Goal: Task Accomplishment & Management: Use online tool/utility

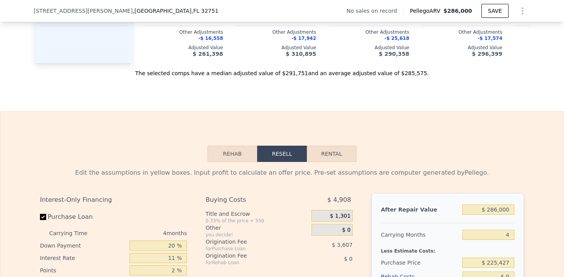
scroll to position [982, 0]
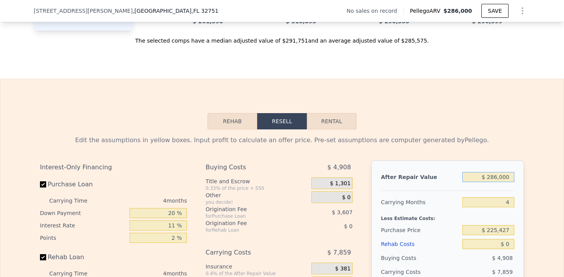
click at [493, 178] on input "$ 286,000" at bounding box center [488, 177] width 52 height 10
type input "$ 26,000"
type input "-$ 213,967"
type input "$ 260,000"
type input "$ 5,604"
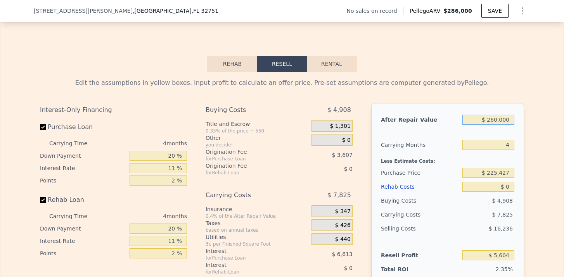
scroll to position [1041, 0]
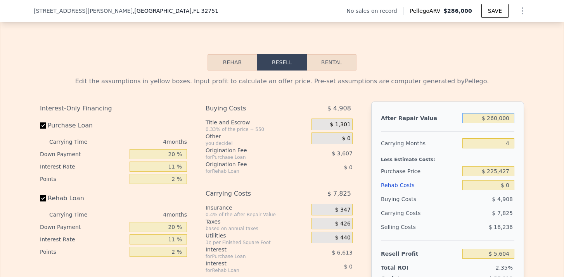
type input "$ 260,000"
click at [511, 145] on input "4" at bounding box center [488, 143] width 52 height 10
click at [501, 171] on input "$ 225,427" at bounding box center [488, 171] width 52 height 10
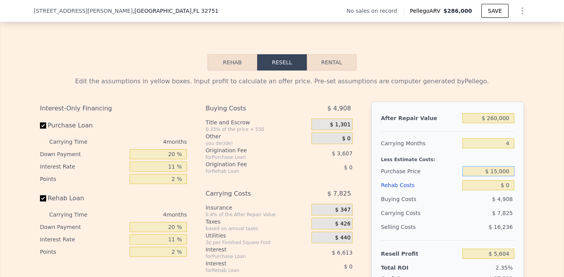
type input "$ 150,000"
click at [509, 184] on input "$ 0" at bounding box center [488, 185] width 52 height 10
type input "$ 84,701"
type input "$ 2"
type input "$ 84,699"
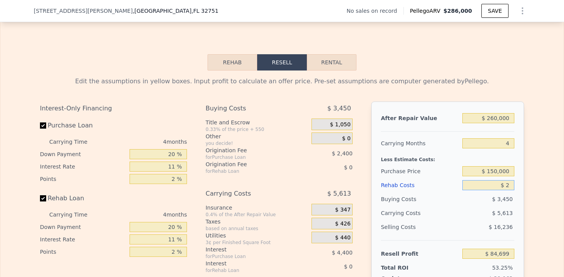
type input "$ 20"
type input "$ 84,681"
type input "$ 2"
type input "$ 84,699"
type input "$ 4"
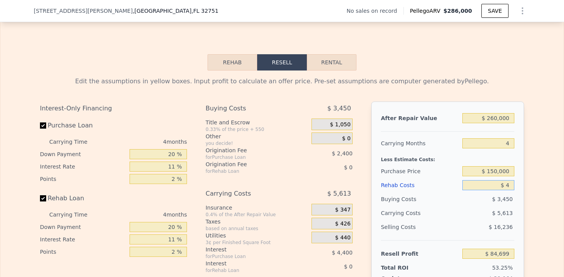
type input "$ 84,697"
type input "$ 40"
type input "$ 84,660"
type input "$ 4,000"
type input "$ 84,283"
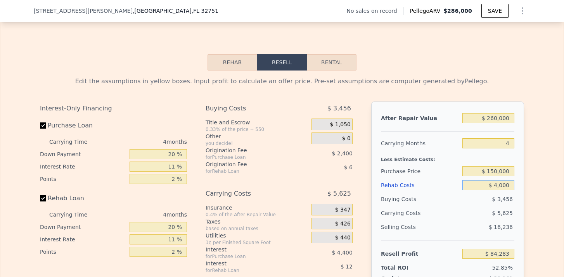
type input "$ 40,000"
type input "$ 42,889"
click at [504, 212] on span "$ 6,785" at bounding box center [502, 213] width 21 height 6
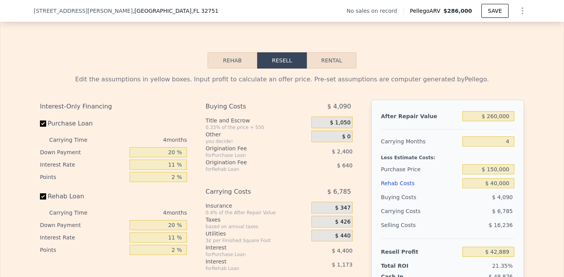
scroll to position [1038, 0]
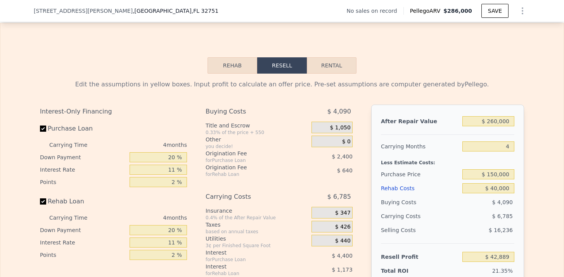
click at [328, 60] on button "Rental" at bounding box center [332, 65] width 50 height 16
select select "30"
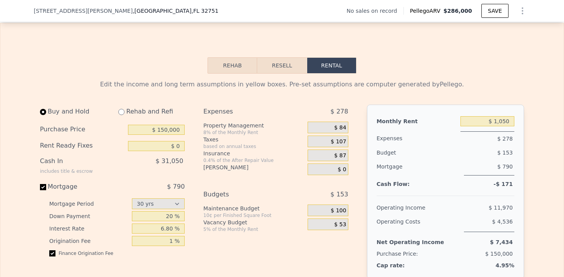
click at [121, 113] on input "radio" at bounding box center [121, 112] width 6 height 6
radio input "true"
select select "30"
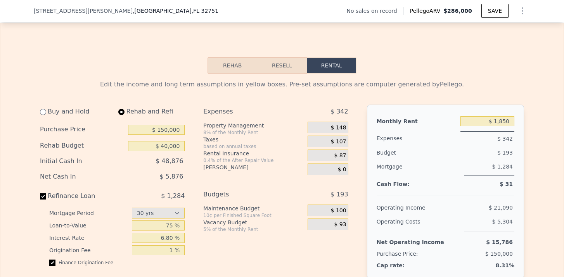
type input "$ 40,000"
type input "$ 1,850"
click at [342, 146] on div "$ 107" at bounding box center [327, 142] width 40 height 12
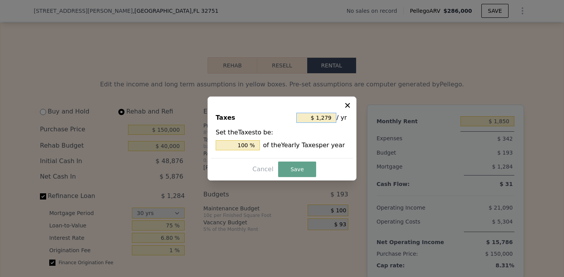
drag, startPoint x: 331, startPoint y: 119, endPoint x: 317, endPoint y: 119, distance: 13.6
click at [317, 119] on input "$ 1,279" at bounding box center [316, 118] width 40 height 10
type input "$ 2"
type input "0.156 %"
type input "$ 25"
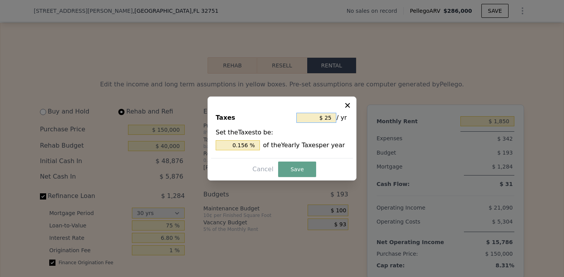
type input "1.955 %"
type input "$ 250"
type input "19.547 %"
type input "$ 2,500"
type input "195.465 %"
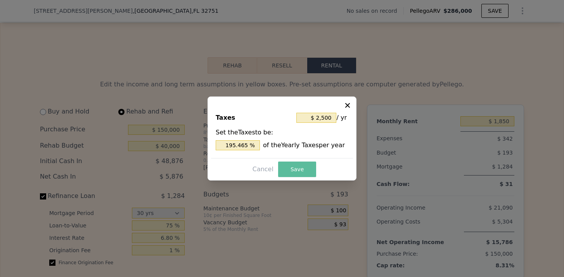
click at [300, 170] on button "Save" at bounding box center [297, 170] width 38 height 16
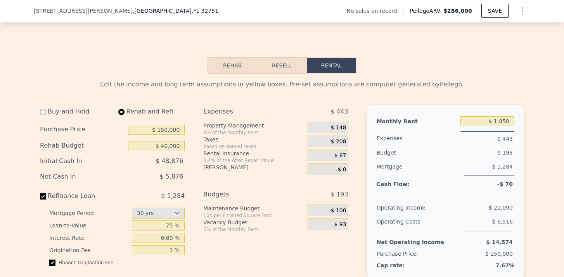
click at [339, 154] on span "$ 87" at bounding box center [340, 155] width 12 height 7
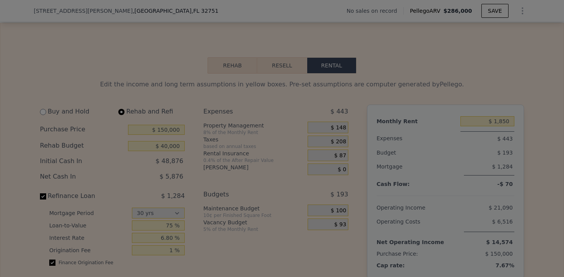
click at [339, 154] on div "Rental Insurance $ 1,040 / yr Set the Rental Insurance to be: 0.4 % of the Afte…" at bounding box center [281, 133] width 135 height 58
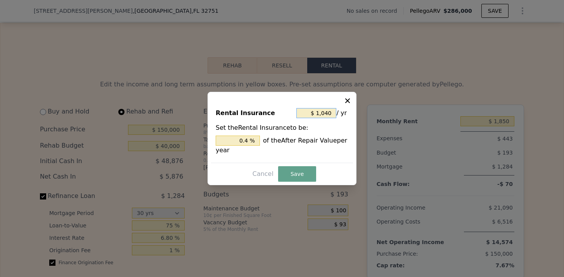
click at [330, 117] on input "$ 1,040" at bounding box center [316, 113] width 40 height 10
type input "$ 104"
type input "0.04 %"
type input "$ 10"
type input "0.004 %"
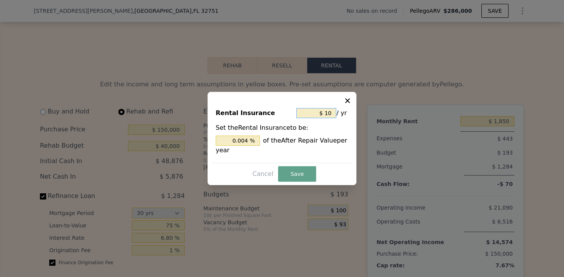
type input "$ 1"
type input "0.000 %"
type input "$ 2"
type input "0.001 %"
type input "$ 22"
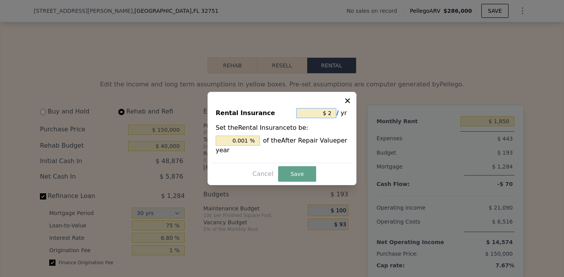
type input "0.008 %"
type input "$ 220"
type input "0.085 %"
type input "$ 2,200"
type input "0.846 %"
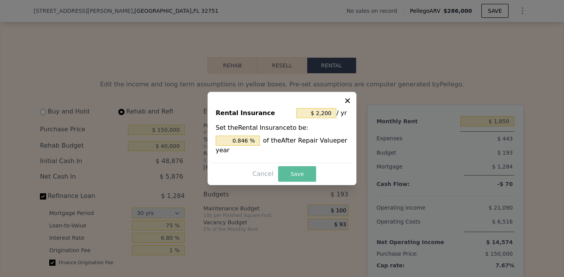
click at [297, 176] on button "Save" at bounding box center [297, 174] width 38 height 16
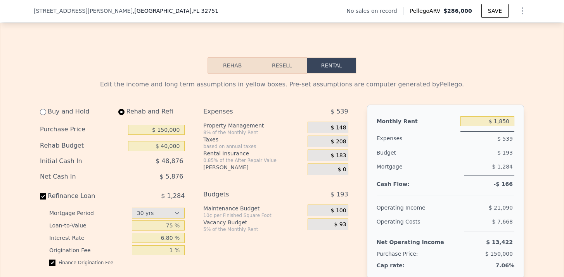
click at [343, 129] on span "$ 148" at bounding box center [339, 127] width 16 height 7
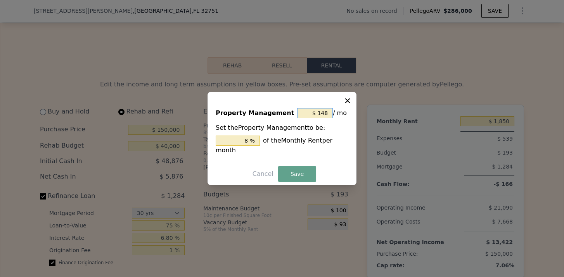
click at [330, 114] on input "$ 148" at bounding box center [315, 113] width 36 height 10
type input "$ 14"
type input "0.757 %"
type input "$ 1"
type input "0.054 %"
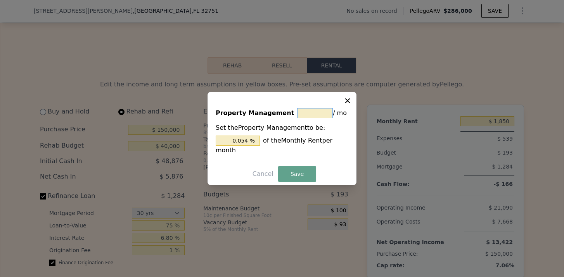
type input "$ 0"
type input "0 %"
click at [289, 183] on div "Property Management $ 0 / mo Set the Property Management to be: 0 % of the Mont…" at bounding box center [281, 138] width 149 height 93
click at [295, 181] on button "Save" at bounding box center [297, 174] width 38 height 16
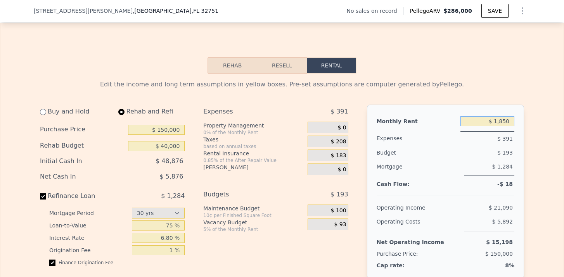
click at [508, 121] on input "$ 1,850" at bounding box center [487, 121] width 54 height 10
type input "$ 1,900"
click at [466, 154] on div "$ 195" at bounding box center [473, 153] width 81 height 14
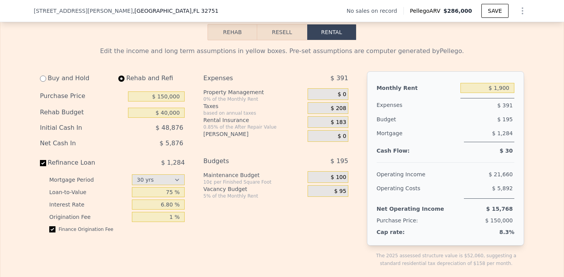
select select "30"
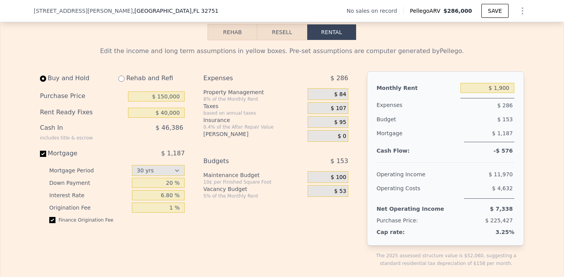
type input "$ 0"
type input "$ 1,050"
click at [43, 82] on input "radio" at bounding box center [43, 79] width 6 height 6
radio input "true"
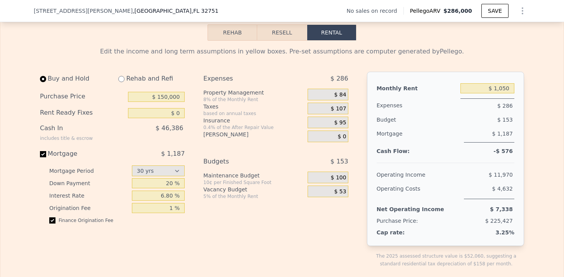
click at [122, 79] on input "radio" at bounding box center [121, 79] width 6 height 6
radio input "true"
select select "30"
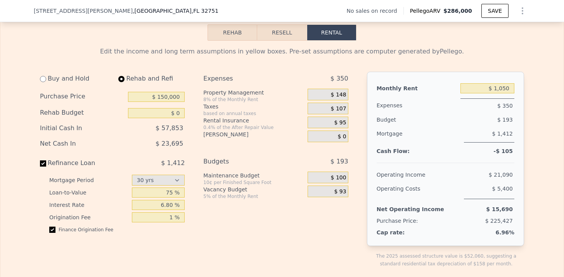
type input "$ 40,000"
type input "$ 1,850"
click at [294, 25] on button "Resell" at bounding box center [281, 32] width 49 height 16
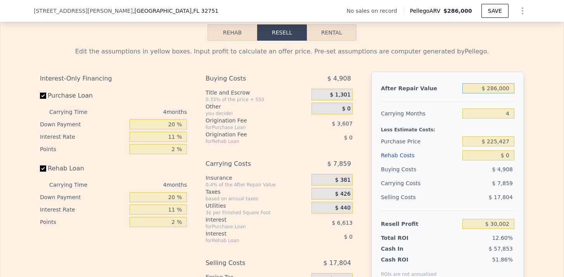
click at [497, 89] on input "$ 286,000" at bounding box center [488, 88] width 52 height 10
type input "$ 28,000"
type input "-$ 212,089"
type input "$ 2,000"
type input "-$ 236,487"
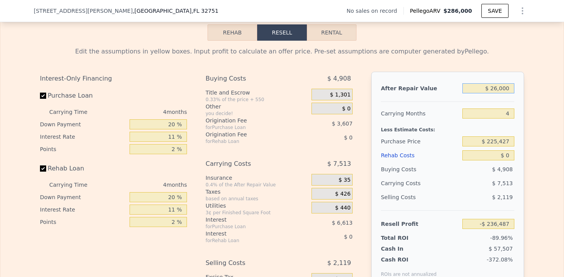
type input "$ 260,000"
type input "$ 5,604"
type input "$ 260,000"
click at [507, 114] on input "4" at bounding box center [488, 114] width 52 height 10
type input "6"
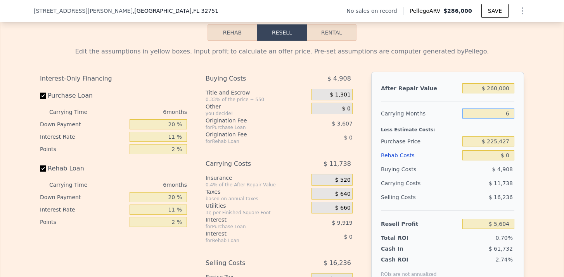
type input "$ 1,691"
type input "6"
click at [497, 141] on input "$ 225,427" at bounding box center [488, 141] width 52 height 10
type input "$ 150,427"
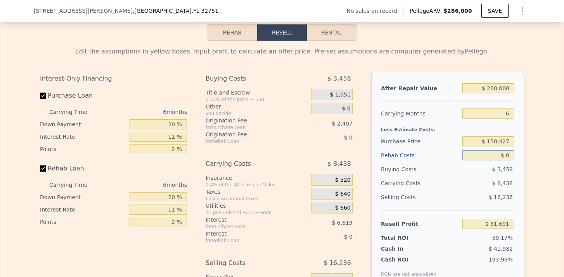
type input "$ 81,441"
click at [513, 159] on input "$ 0" at bounding box center [488, 155] width 52 height 10
type input "$ 50"
type input "$ 81,390"
type input "$ 5,000"
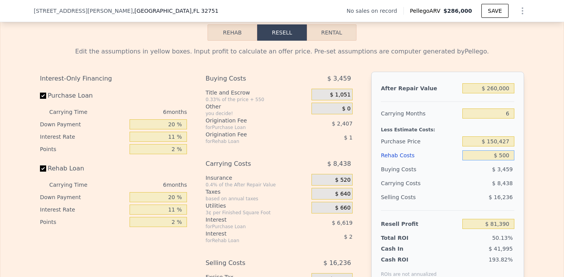
type input "$ 80,909"
type input "$ 50,000"
type input "$ 28,439"
click at [444, 146] on div "Purchase Price" at bounding box center [420, 142] width 78 height 14
click at [327, 36] on button "Rental" at bounding box center [332, 32] width 50 height 16
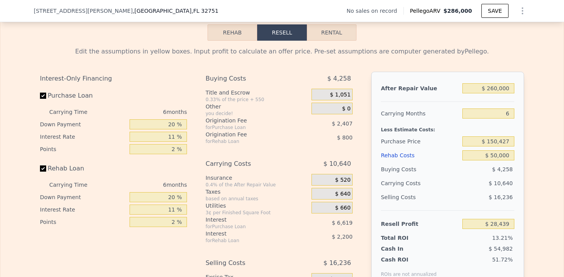
select select "30"
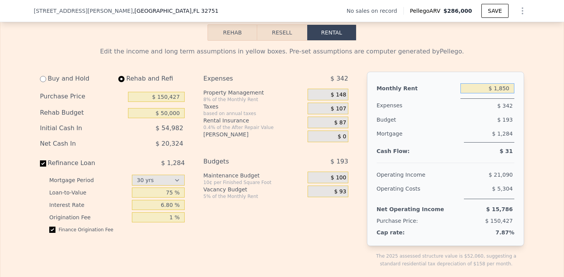
click at [510, 88] on input "$ 1,850" at bounding box center [487, 88] width 54 height 10
type input "$ 1,900"
click at [469, 107] on div "$ 346" at bounding box center [487, 105] width 54 height 14
click at [335, 93] on span "$ 152" at bounding box center [339, 95] width 16 height 7
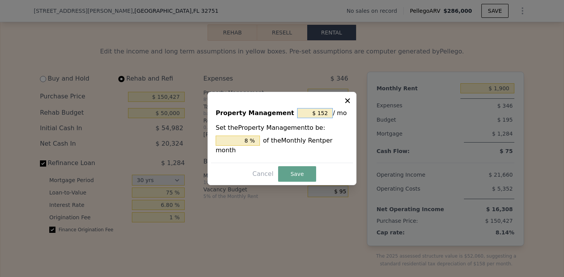
click at [331, 112] on input "$ 152" at bounding box center [315, 113] width 36 height 10
type input "$ 15"
type input "0.789 %"
type input "$ 1"
type input "0.053 %"
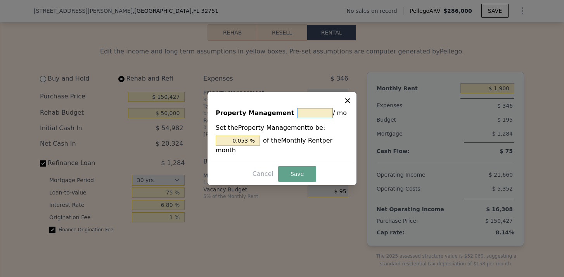
type input "$ 0"
type input "0 %"
click at [308, 173] on button "Save" at bounding box center [297, 174] width 38 height 16
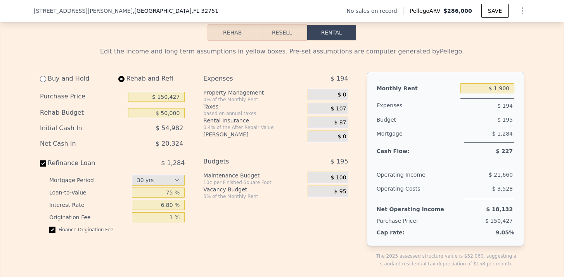
click at [337, 112] on span "$ 107" at bounding box center [339, 108] width 16 height 7
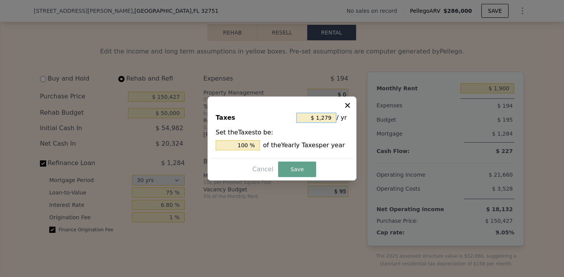
click at [329, 116] on input "$ 1,279" at bounding box center [316, 118] width 40 height 10
type input "$ 2"
type input "0.156 %"
type input "$ 25"
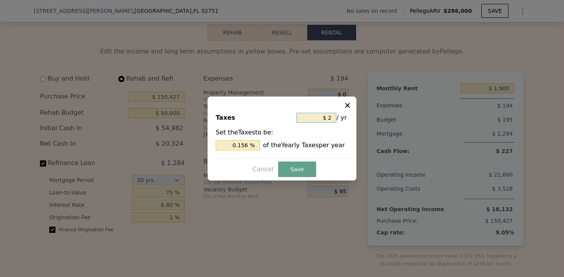
type input "1.955 %"
type input "$ 250"
type input "19.547 %"
type input "$ 2,500"
type input "195.465 %"
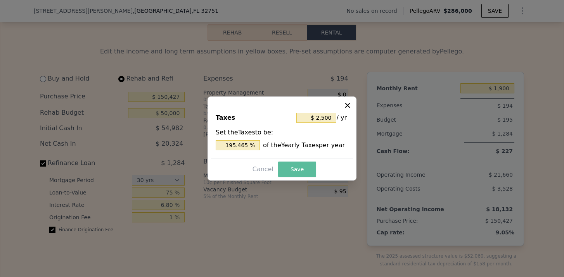
click at [299, 171] on button "Save" at bounding box center [297, 170] width 38 height 16
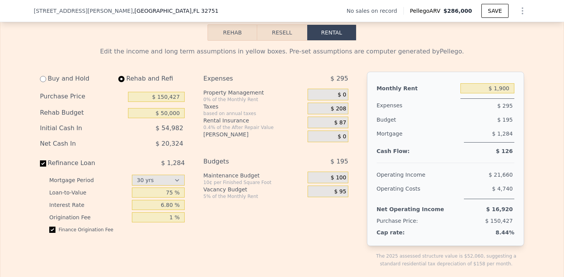
click at [346, 124] on span "$ 87" at bounding box center [340, 122] width 12 height 7
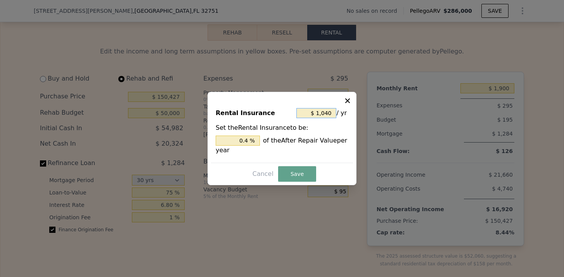
drag, startPoint x: 331, startPoint y: 111, endPoint x: 322, endPoint y: 112, distance: 8.5
click at [323, 112] on input "$ 1,040" at bounding box center [316, 113] width 40 height 10
click at [322, 112] on input "$ 1,040" at bounding box center [316, 113] width 40 height 10
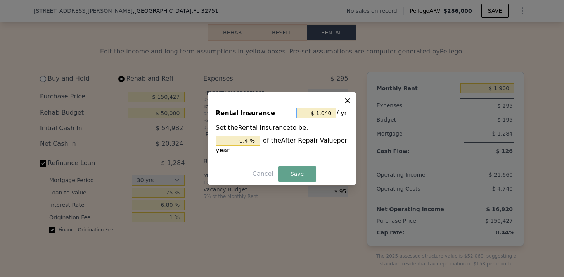
type input "$ 2"
type input "0.001 %"
type input "$ 22"
type input "0.008 %"
type input "$ 220"
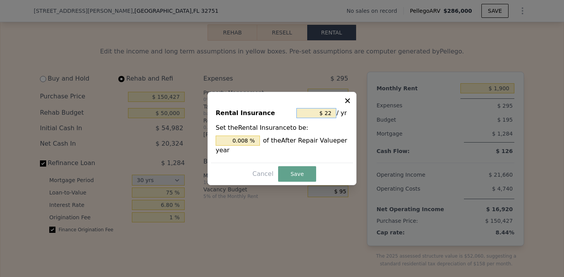
type input "0.085 %"
type input "$ 2,200"
type input "0.846 %"
click at [295, 179] on button "Save" at bounding box center [297, 174] width 38 height 16
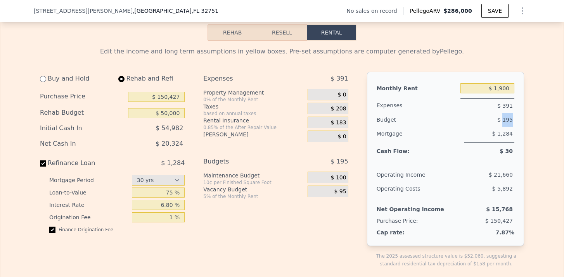
drag, startPoint x: 503, startPoint y: 119, endPoint x: 517, endPoint y: 120, distance: 14.0
click at [517, 120] on div "Monthly Rent $ 1,900 Expenses $ 391 Budget $ 195 Mortgage $ 1,284 Cash Flow: $ …" at bounding box center [445, 159] width 157 height 174
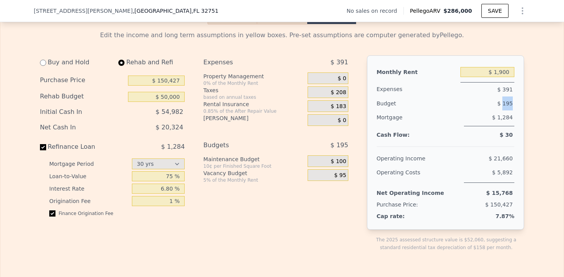
scroll to position [1089, 0]
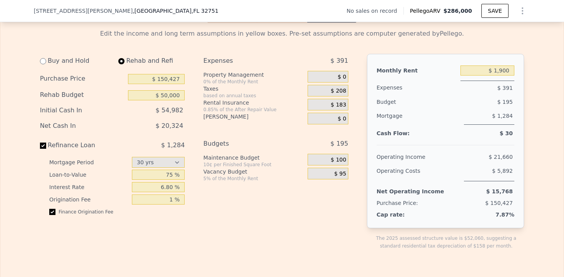
click at [473, 122] on div "$ 1,284" at bounding box center [489, 117] width 50 height 16
